Goal: Task Accomplishment & Management: Manage account settings

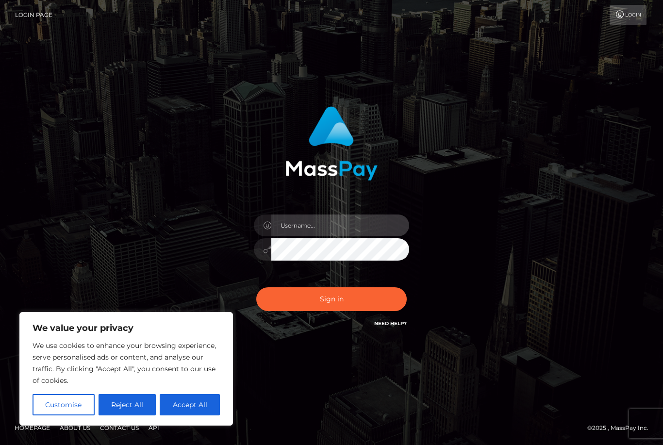
click at [339, 236] on input "text" at bounding box center [340, 226] width 138 height 22
type input "[EMAIL_ADDRESS][DOMAIN_NAME]"
click at [205, 409] on button "Accept All" at bounding box center [190, 404] width 60 height 21
checkbox input "true"
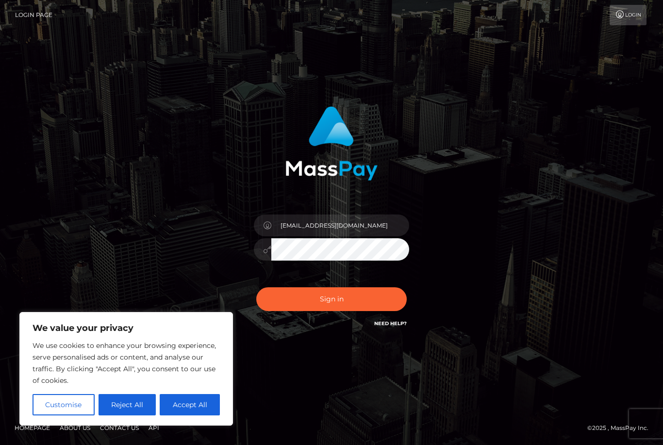
checkbox input "true"
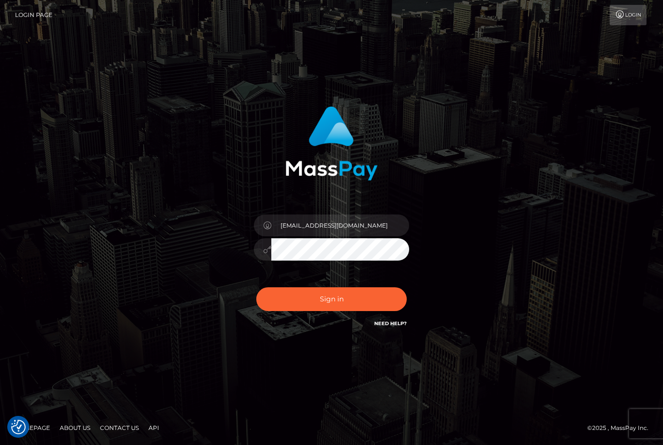
click at [337, 310] on button "Sign in" at bounding box center [331, 299] width 151 height 24
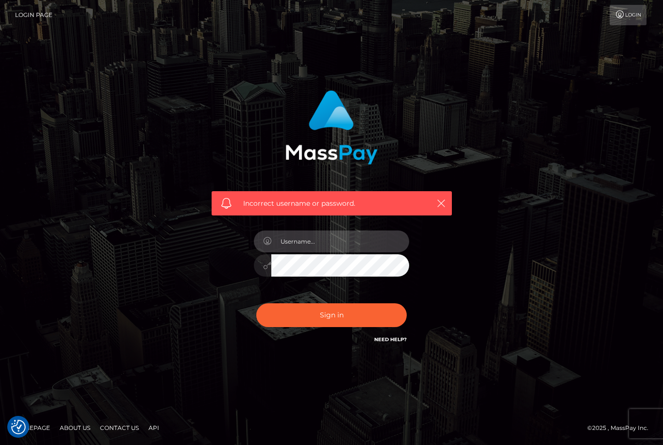
type input "[EMAIL_ADDRESS][DOMAIN_NAME]"
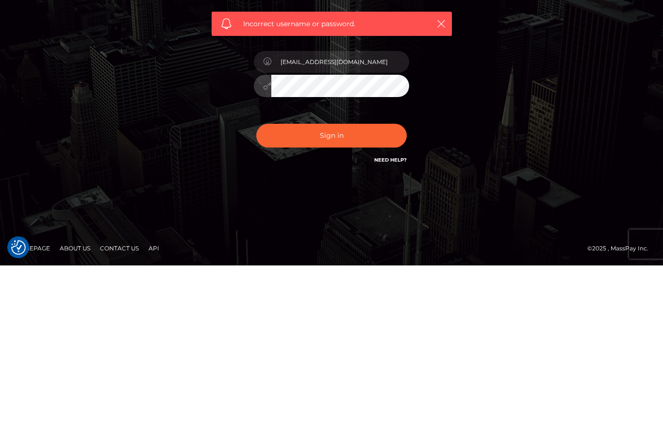
click at [380, 303] on button "Sign in" at bounding box center [331, 315] width 151 height 24
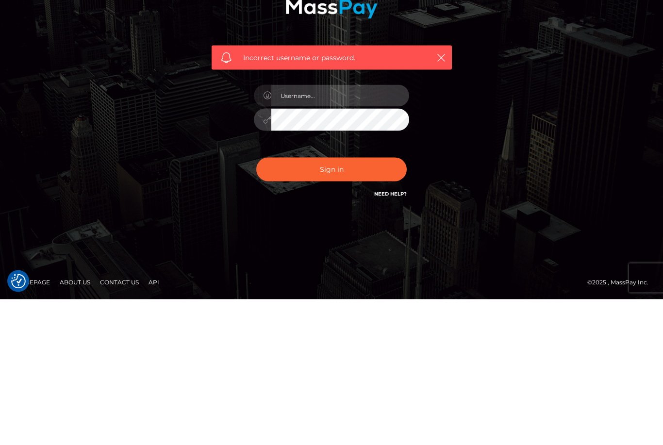
type input "[EMAIL_ADDRESS][DOMAIN_NAME]"
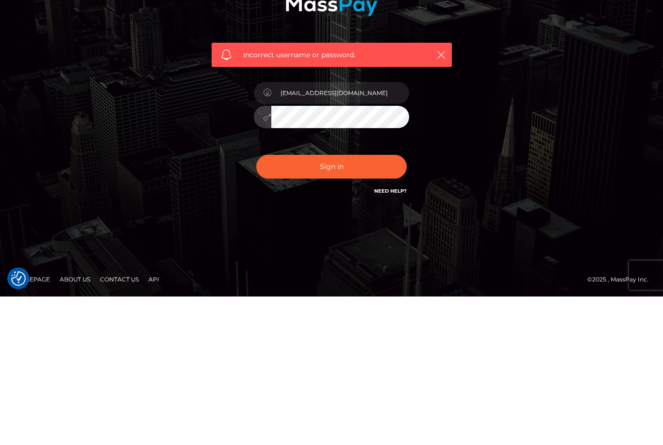
click at [368, 303] on button "Sign in" at bounding box center [331, 315] width 151 height 24
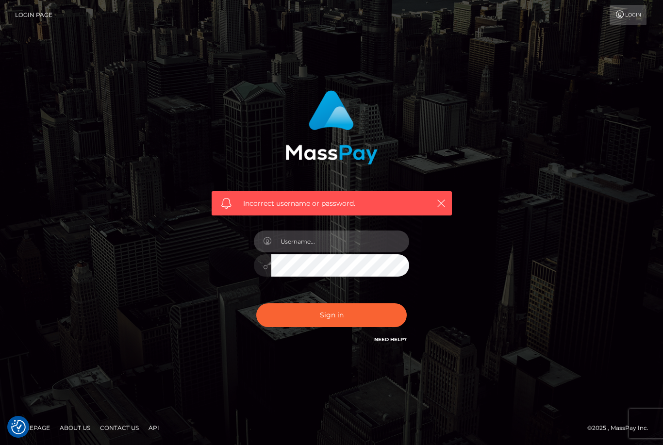
click at [388, 252] on input "text" at bounding box center [340, 242] width 138 height 22
type input "[EMAIL_ADDRESS][DOMAIN_NAME]"
click at [376, 298] on div "[EMAIL_ADDRESS][DOMAIN_NAME]" at bounding box center [332, 260] width 170 height 74
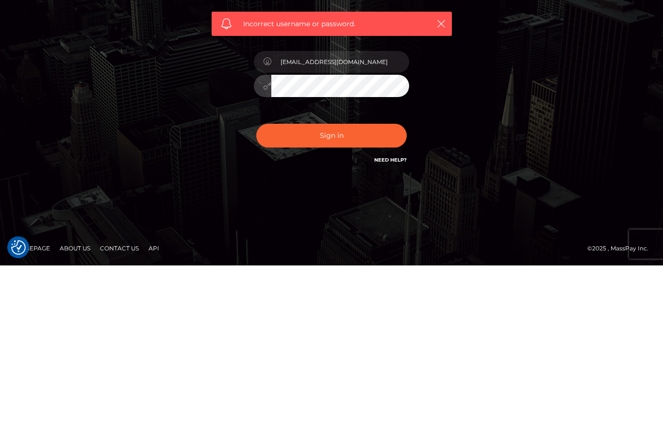
click at [343, 303] on button "Sign in" at bounding box center [331, 315] width 151 height 24
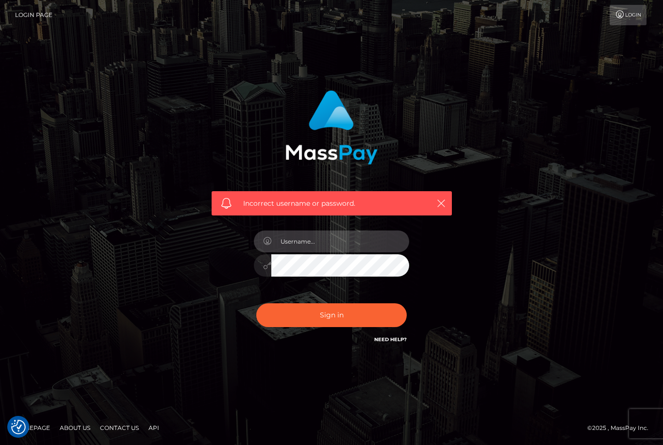
click at [373, 252] on input "text" at bounding box center [340, 242] width 138 height 22
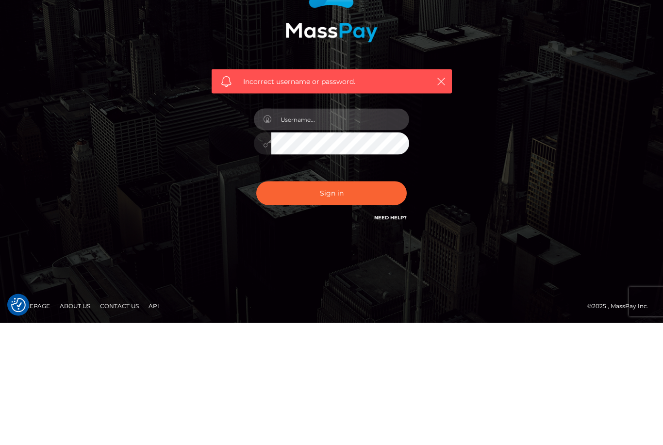
type input "[EMAIL_ADDRESS][DOMAIN_NAME]"
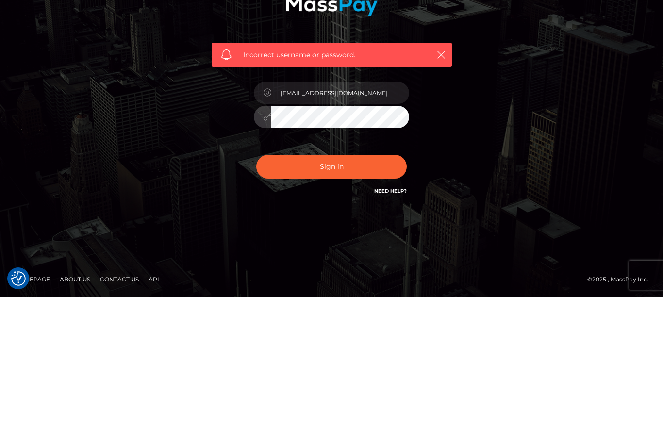
click at [364, 303] on button "Sign in" at bounding box center [331, 315] width 151 height 24
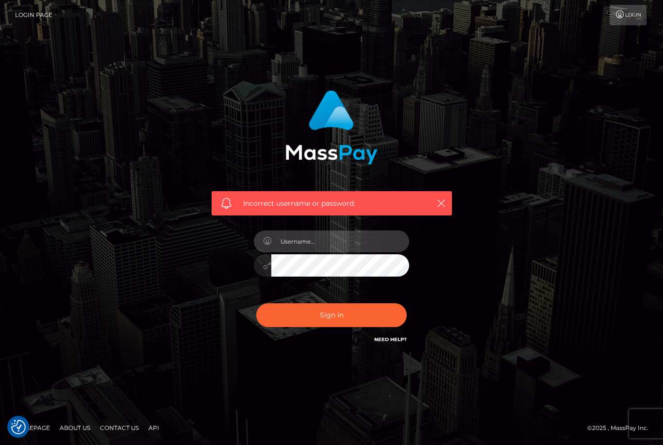
click at [387, 252] on input "text" at bounding box center [340, 242] width 138 height 22
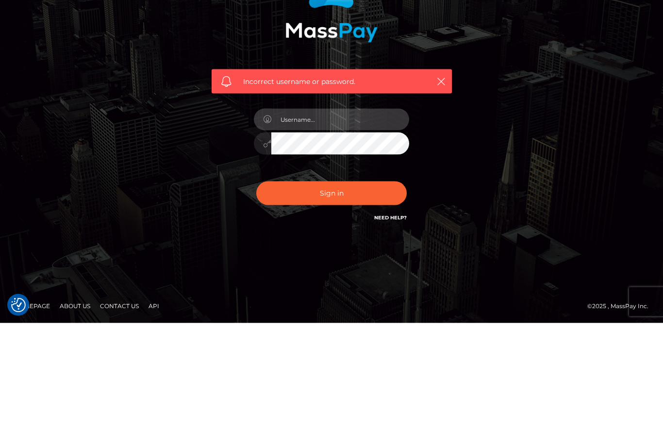
type input "[EMAIL_ADDRESS][DOMAIN_NAME]"
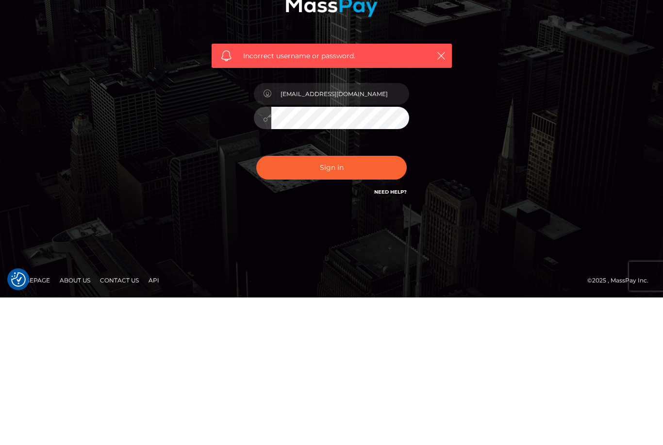
click at [371, 303] on button "Sign in" at bounding box center [331, 315] width 151 height 24
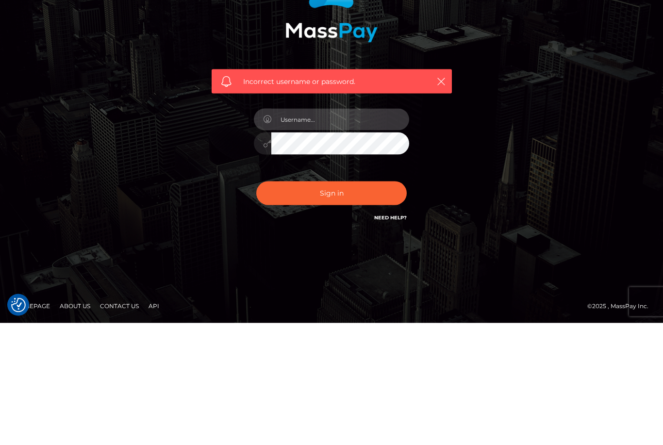
type input "Cristinabebaxo@yahoo.com"
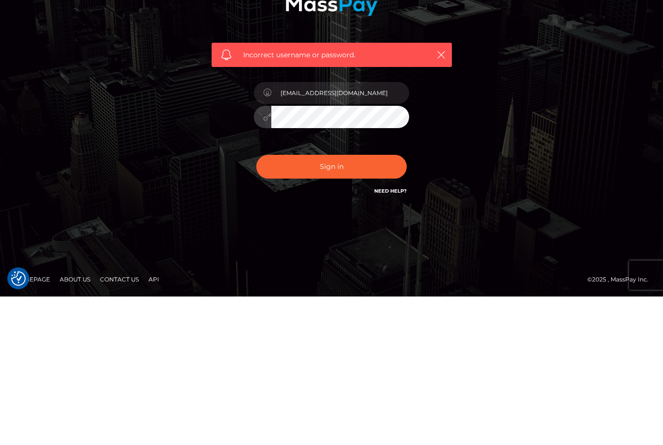
click at [361, 303] on button "Sign in" at bounding box center [331, 315] width 151 height 24
